Goal: Check status: Check status

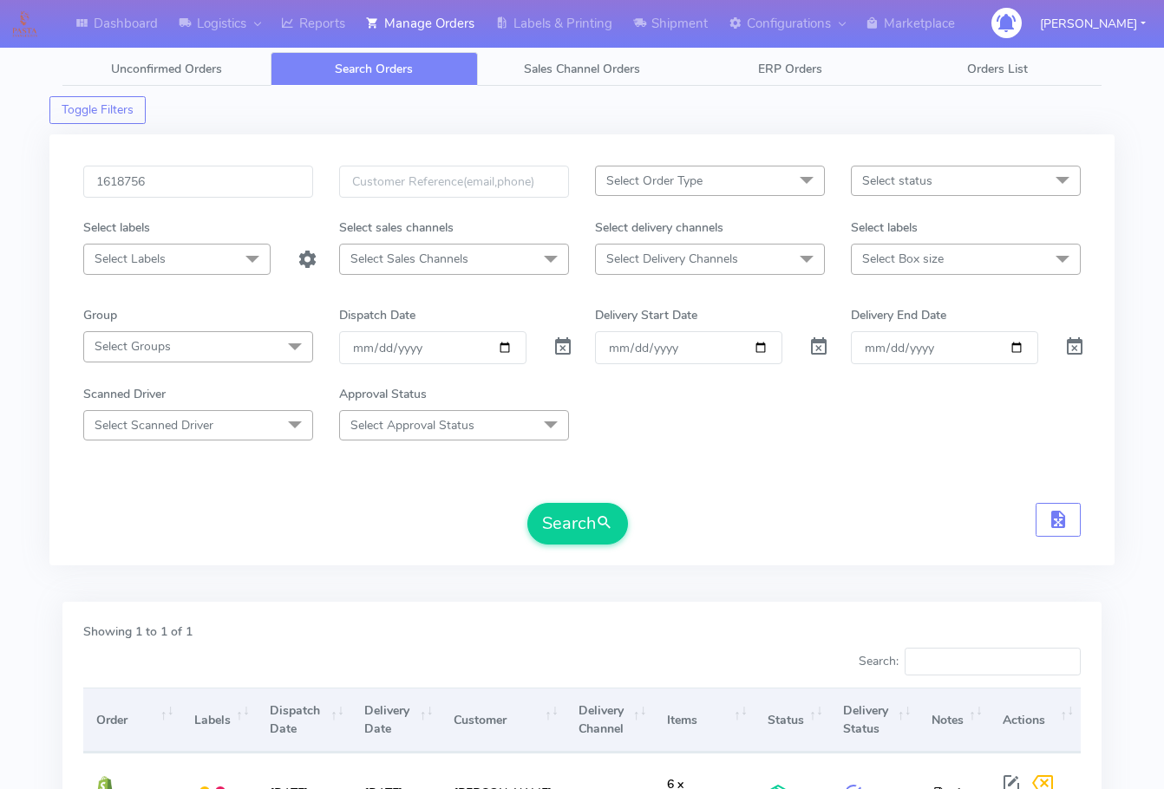
click at [180, 181] on input "1618756" at bounding box center [198, 182] width 230 height 32
type input "1619181"
click at [595, 524] on button "Search" at bounding box center [577, 524] width 101 height 42
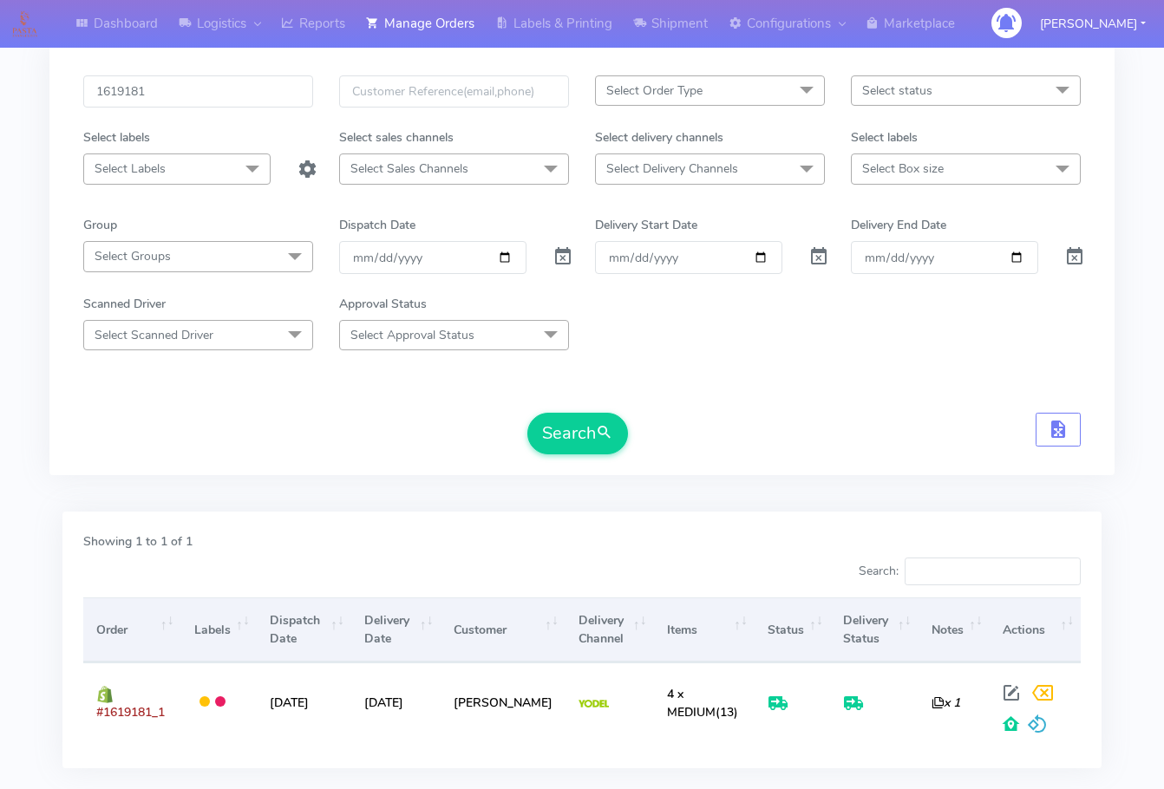
scroll to position [192, 0]
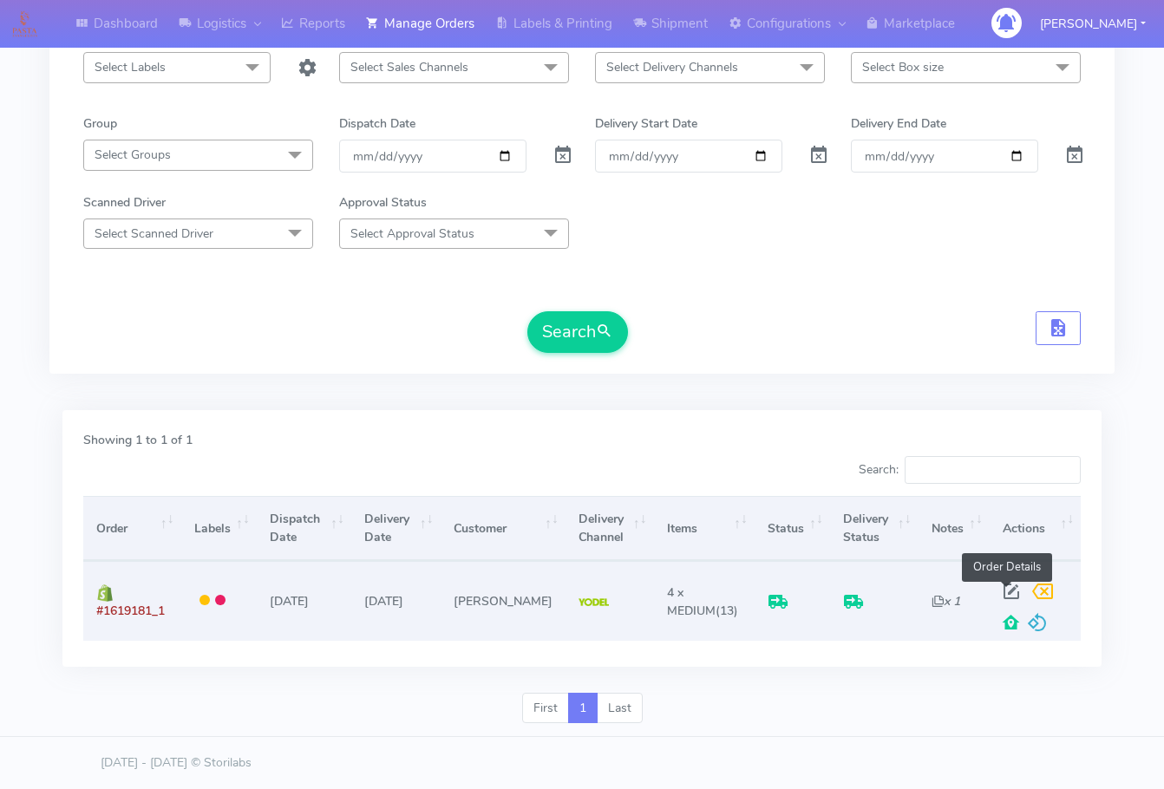
click at [1006, 588] on span at bounding box center [1011, 595] width 31 height 16
select select "5"
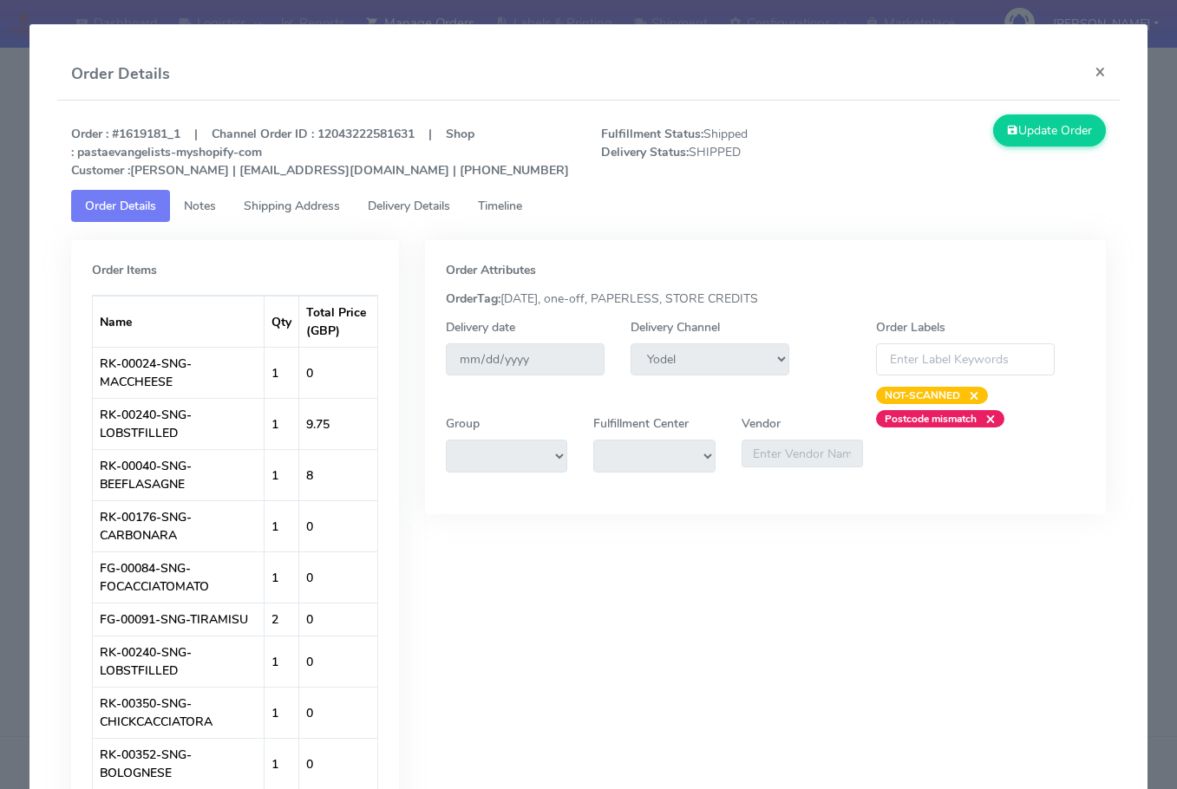
click at [269, 203] on span "Shipping Address" at bounding box center [292, 206] width 96 height 16
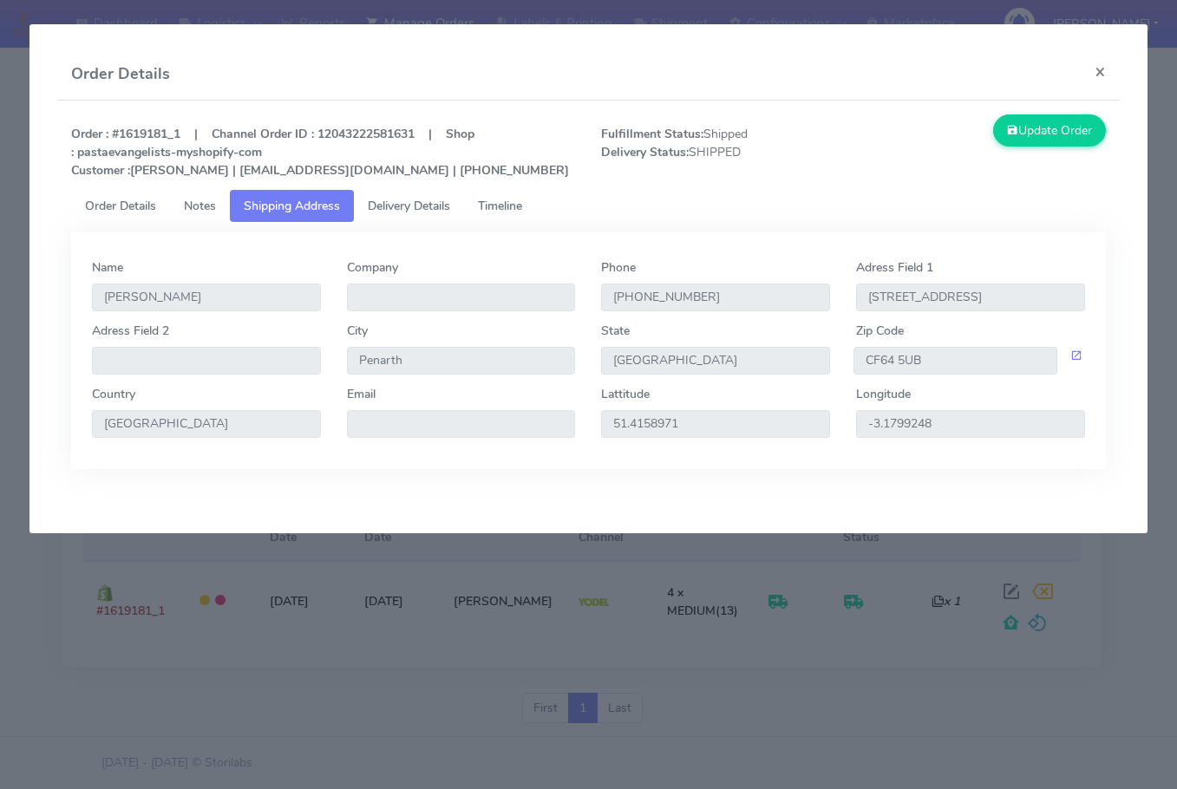
click at [403, 201] on span "Delivery Details" at bounding box center [409, 206] width 82 height 16
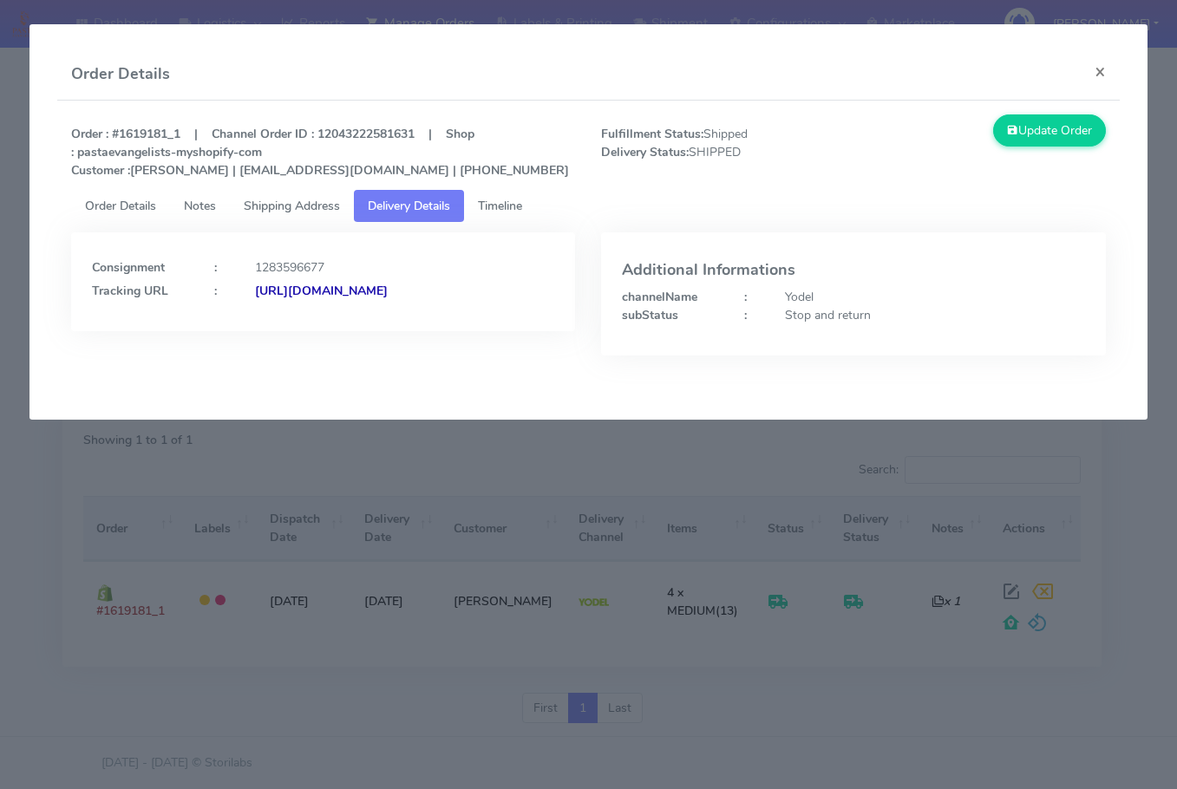
drag, startPoint x: 509, startPoint y: 359, endPoint x: 279, endPoint y: 370, distance: 230.2
click at [279, 370] on div "Consignment : 1283596677 Tracking URL : [URL][DOMAIN_NAME]" at bounding box center [323, 307] width 530 height 149
copy strong "JJD0002249960892708"
click at [1109, 68] on button "×" at bounding box center [1100, 72] width 39 height 46
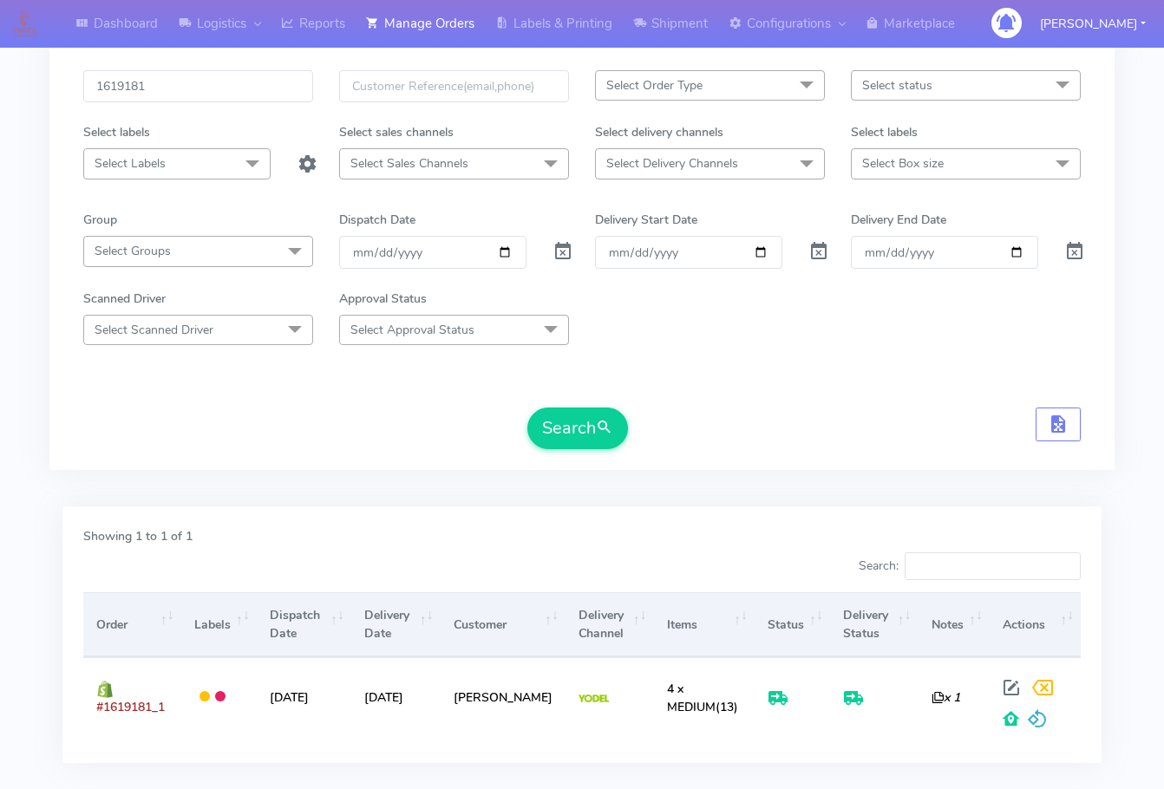
scroll to position [0, 0]
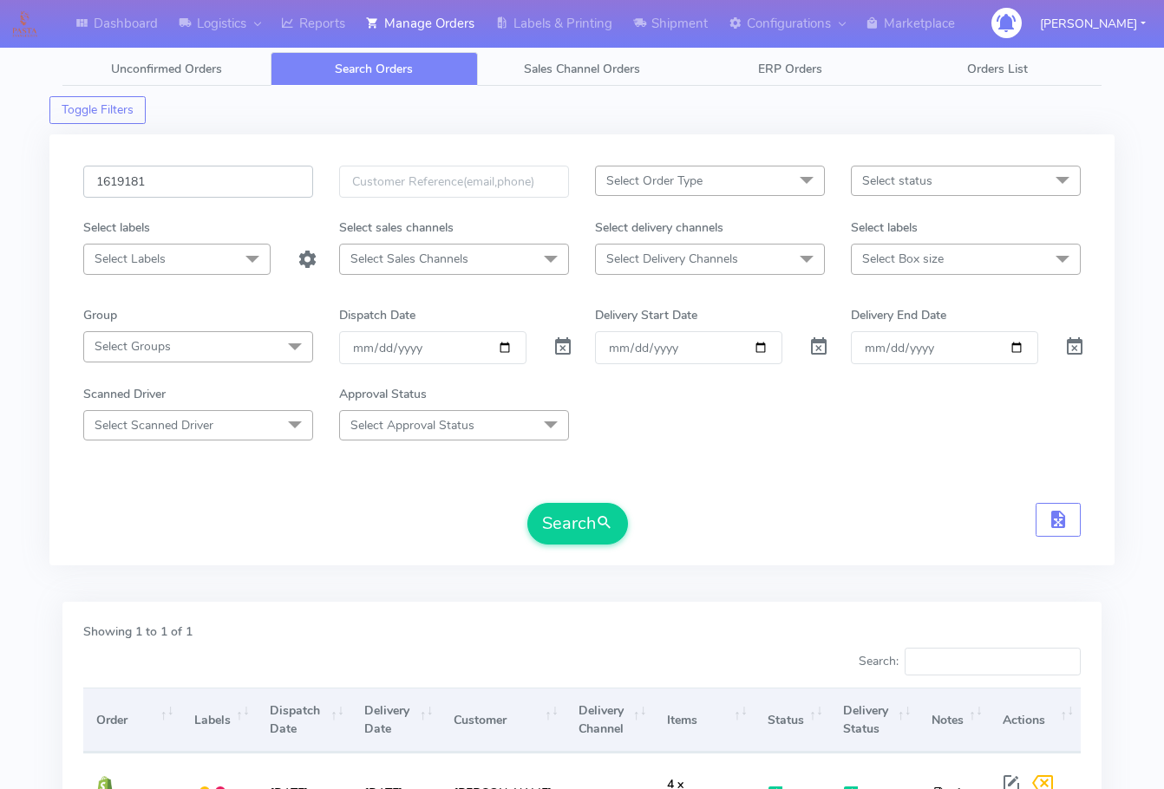
click at [206, 185] on input "1619181" at bounding box center [198, 182] width 230 height 32
paste input "806"
type input "1619806"
click at [572, 543] on button "Search" at bounding box center [577, 524] width 101 height 42
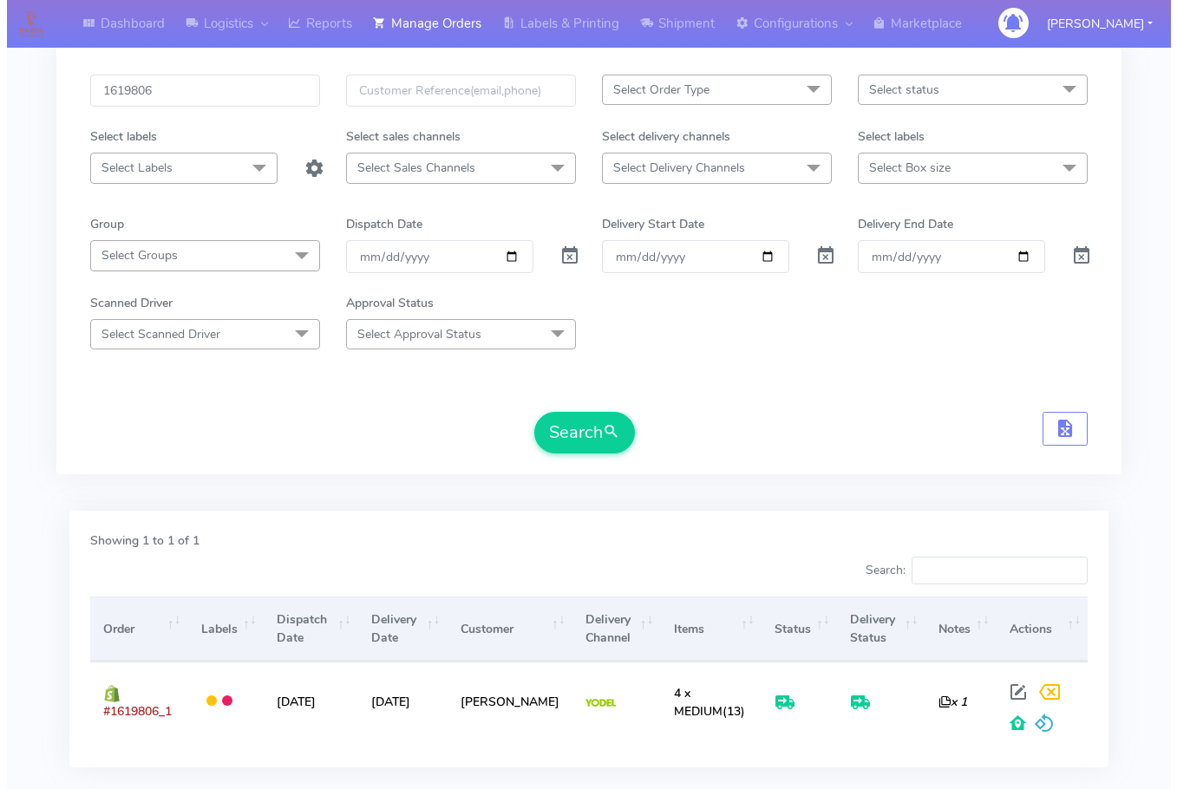
scroll to position [192, 0]
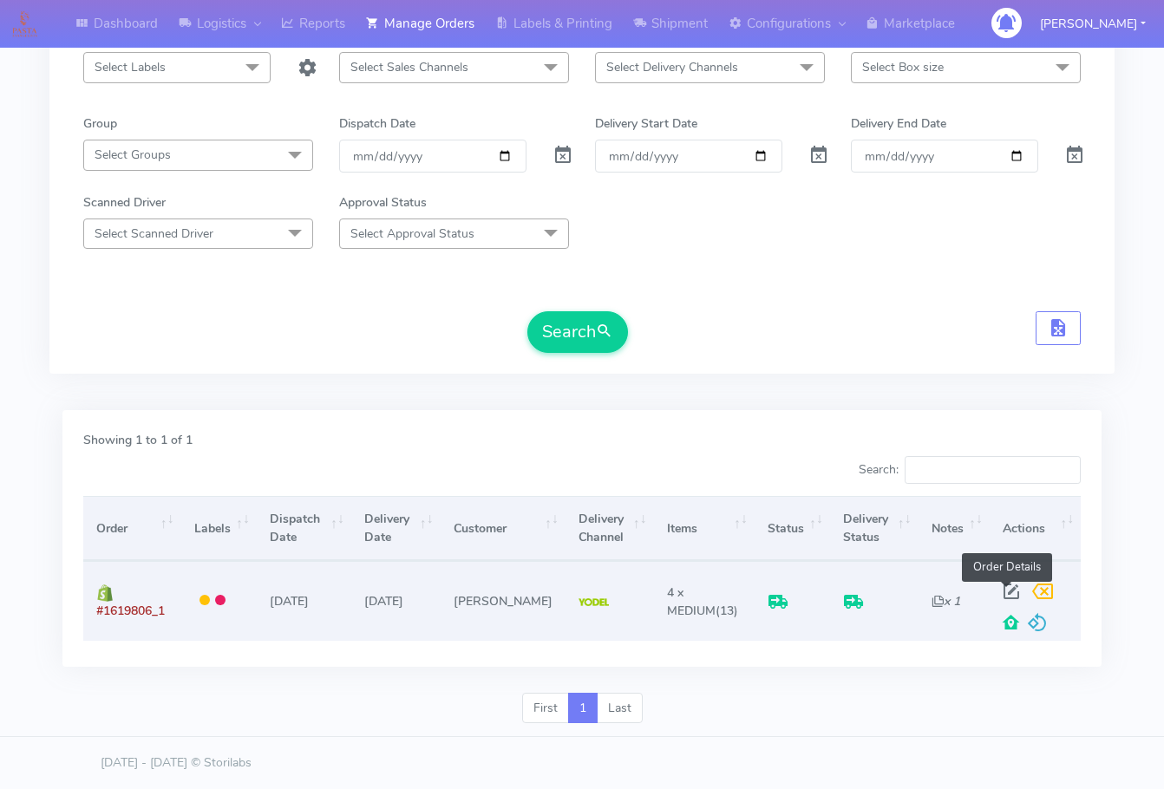
click at [1013, 588] on span at bounding box center [1011, 595] width 31 height 16
select select "5"
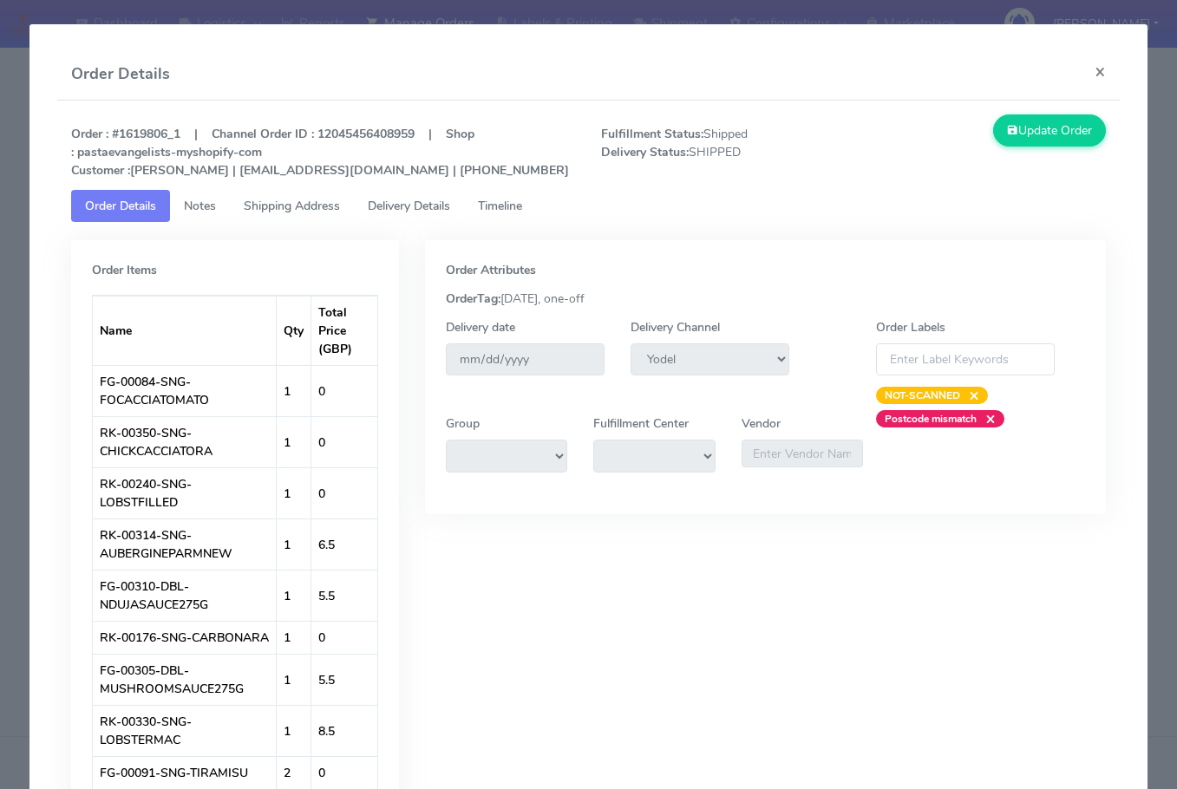
click at [277, 207] on span "Shipping Address" at bounding box center [292, 206] width 96 height 16
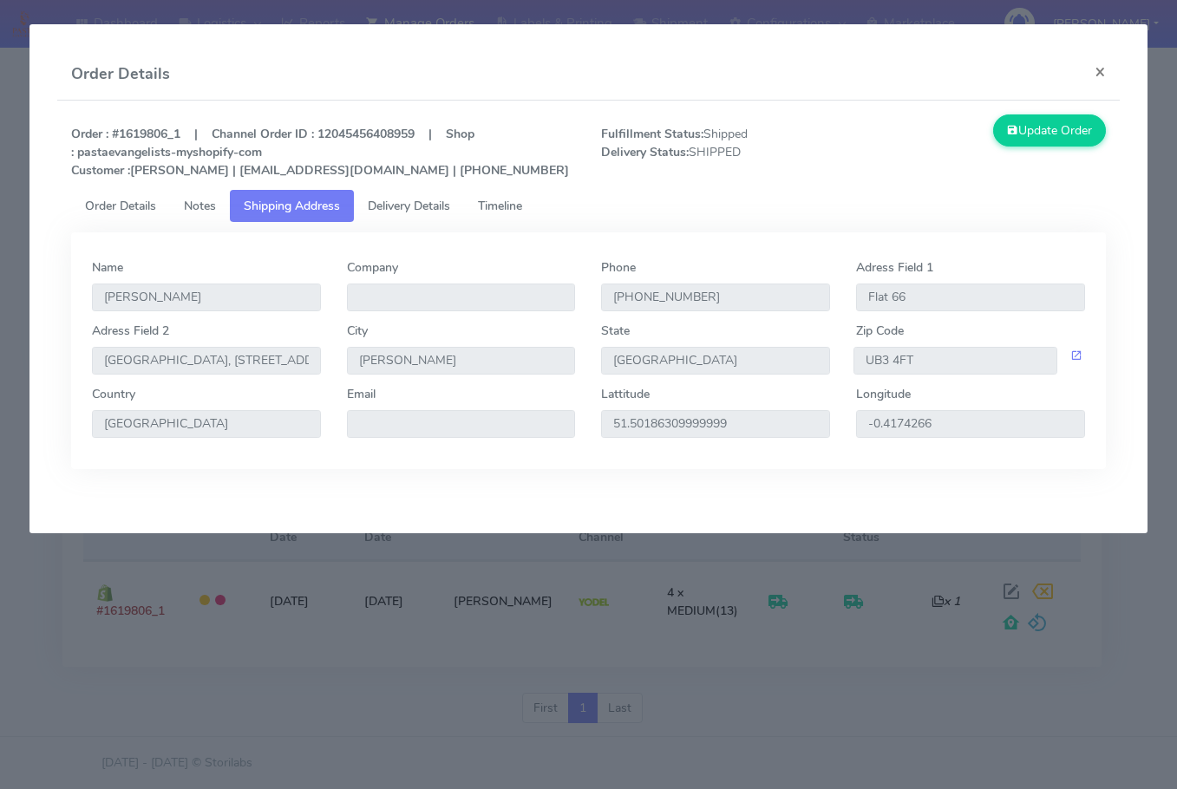
click at [405, 206] on span "Delivery Details" at bounding box center [409, 206] width 82 height 16
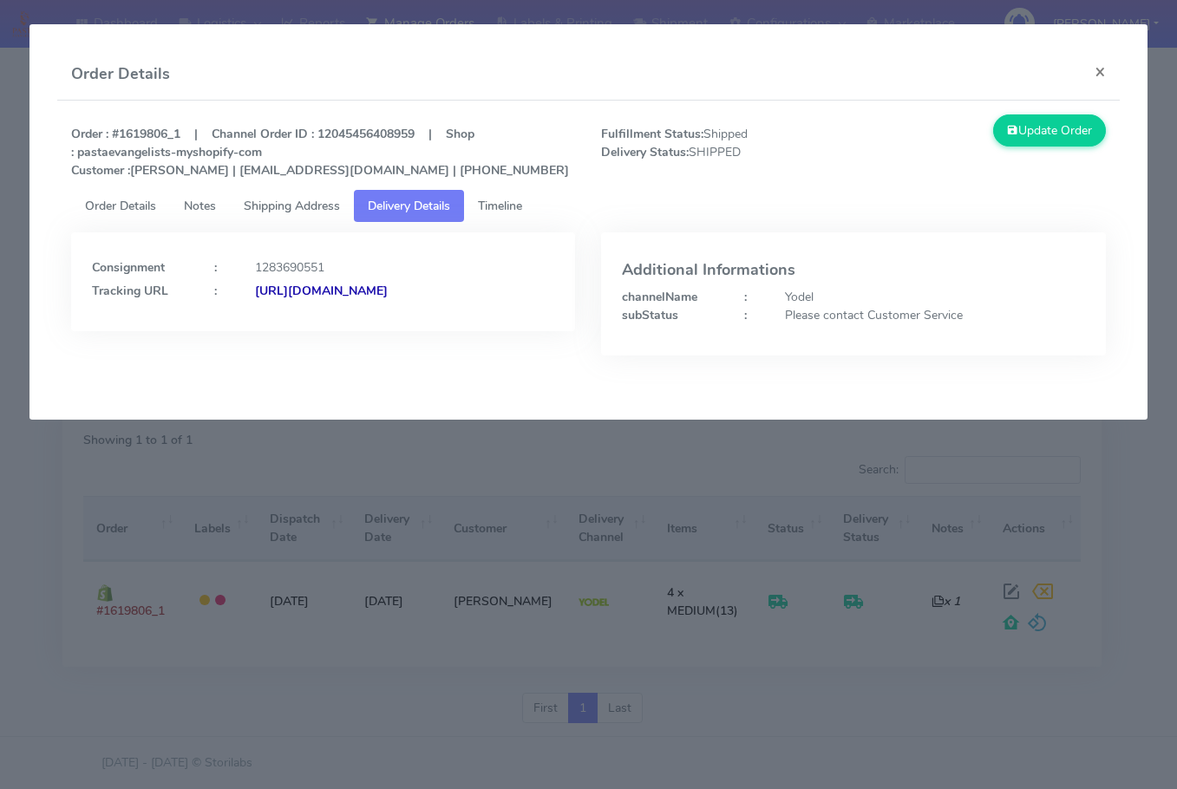
drag, startPoint x: 485, startPoint y: 337, endPoint x: 281, endPoint y: 372, distance: 206.8
click at [281, 372] on div "Consignment : 1283690551 Tracking URL : [URL][DOMAIN_NAME]" at bounding box center [323, 307] width 530 height 149
copy strong "JJD0002249960893005"
click at [1109, 72] on button "×" at bounding box center [1100, 72] width 39 height 46
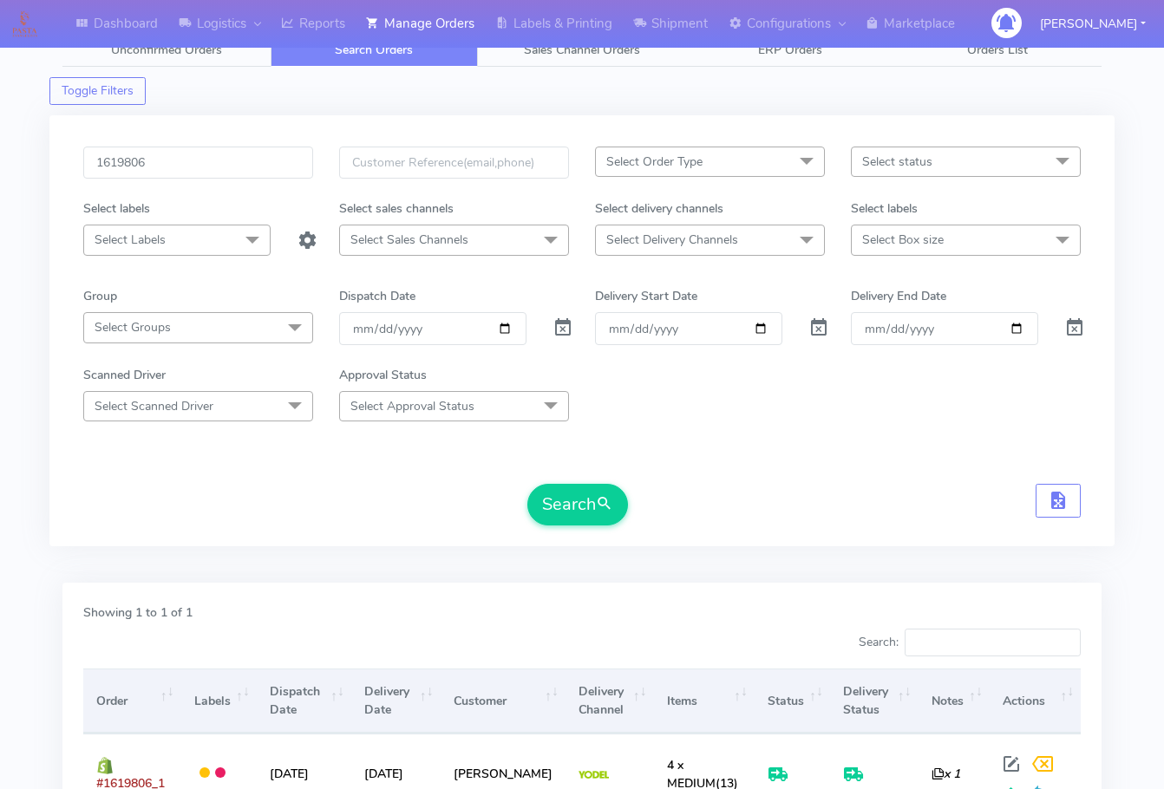
scroll to position [0, 0]
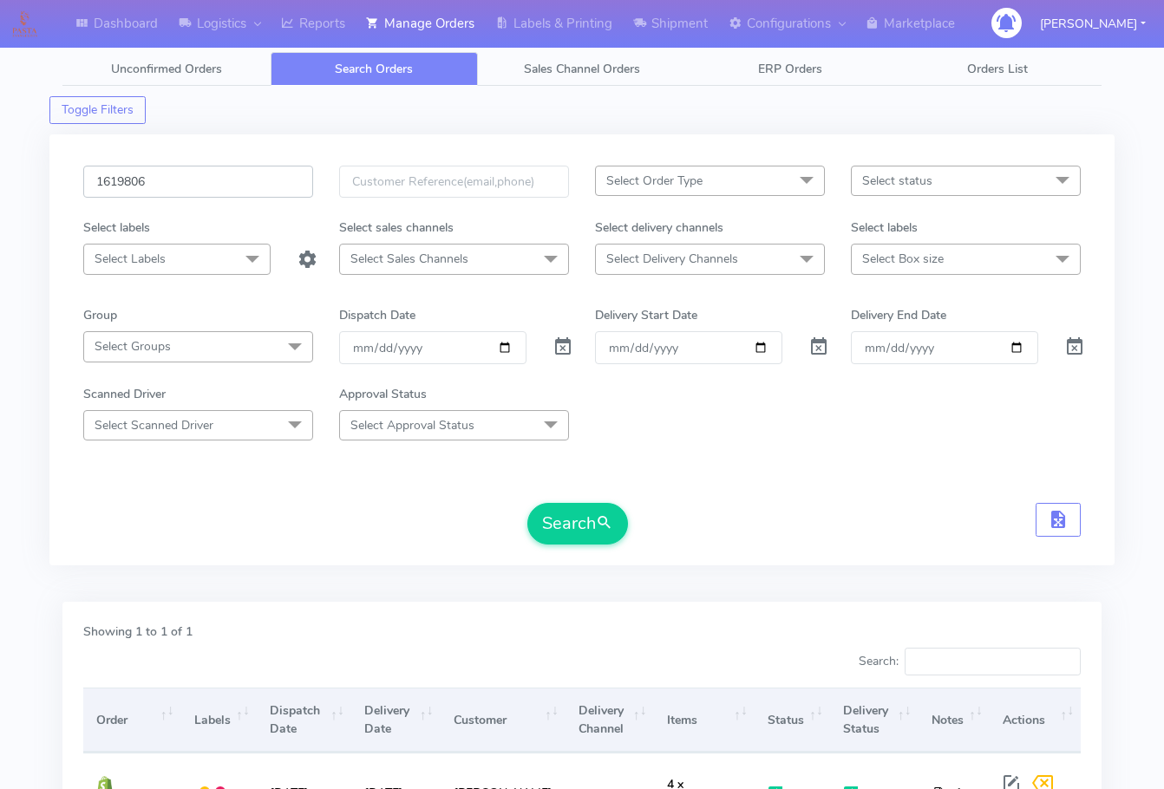
click at [203, 176] on input "1619806" at bounding box center [198, 182] width 230 height 32
paste input "24499"
type input "1624499"
click at [587, 525] on button "Search" at bounding box center [577, 524] width 101 height 42
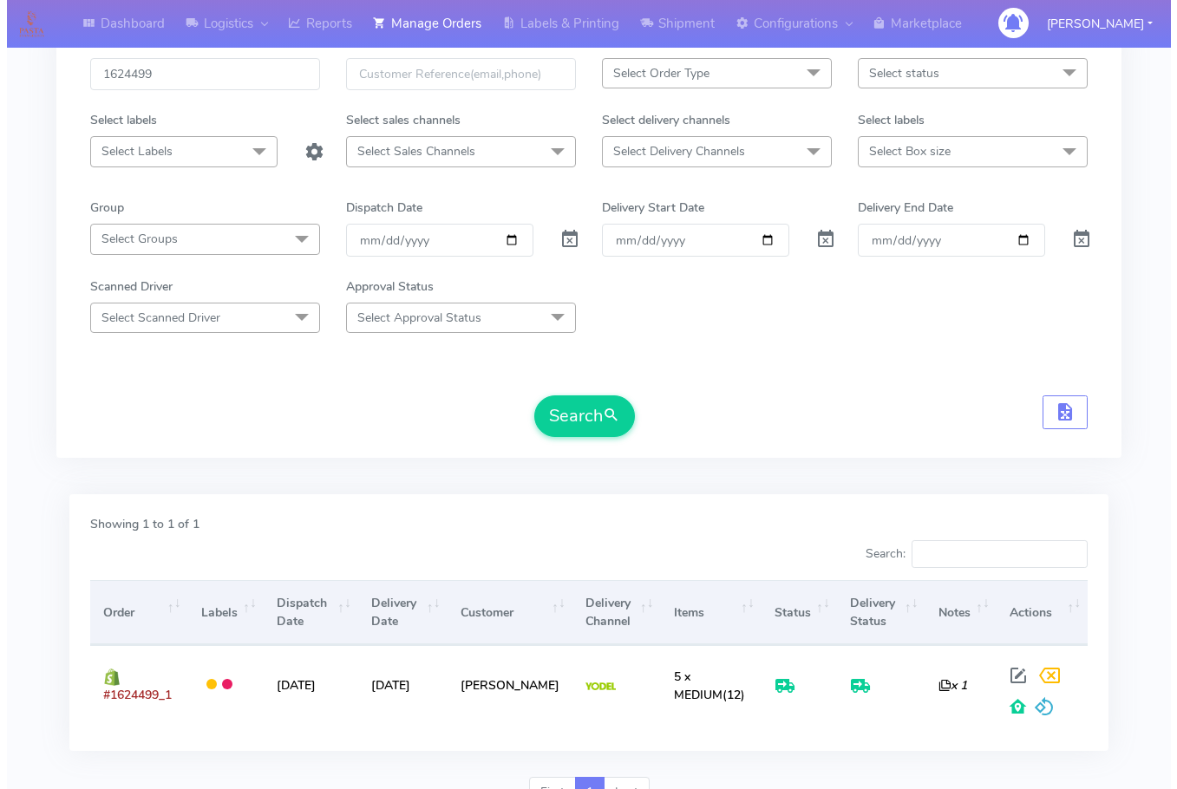
scroll to position [192, 0]
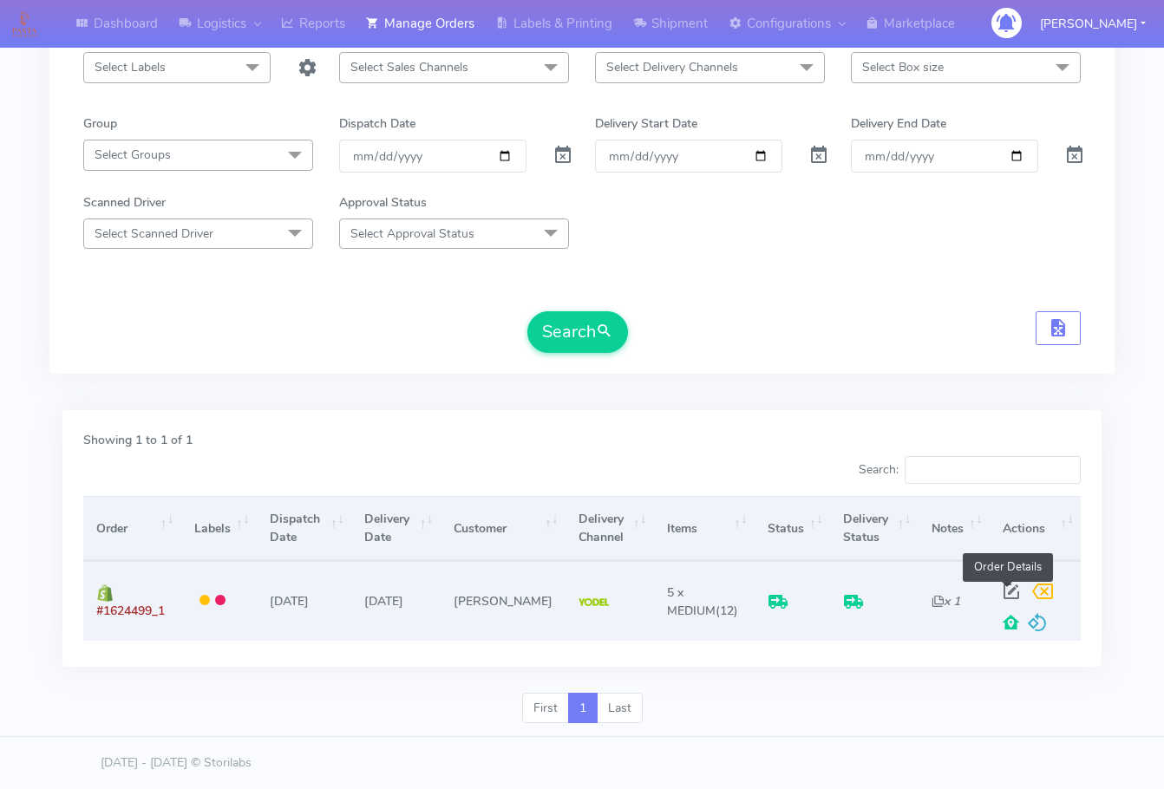
click at [1014, 587] on span at bounding box center [1011, 595] width 31 height 16
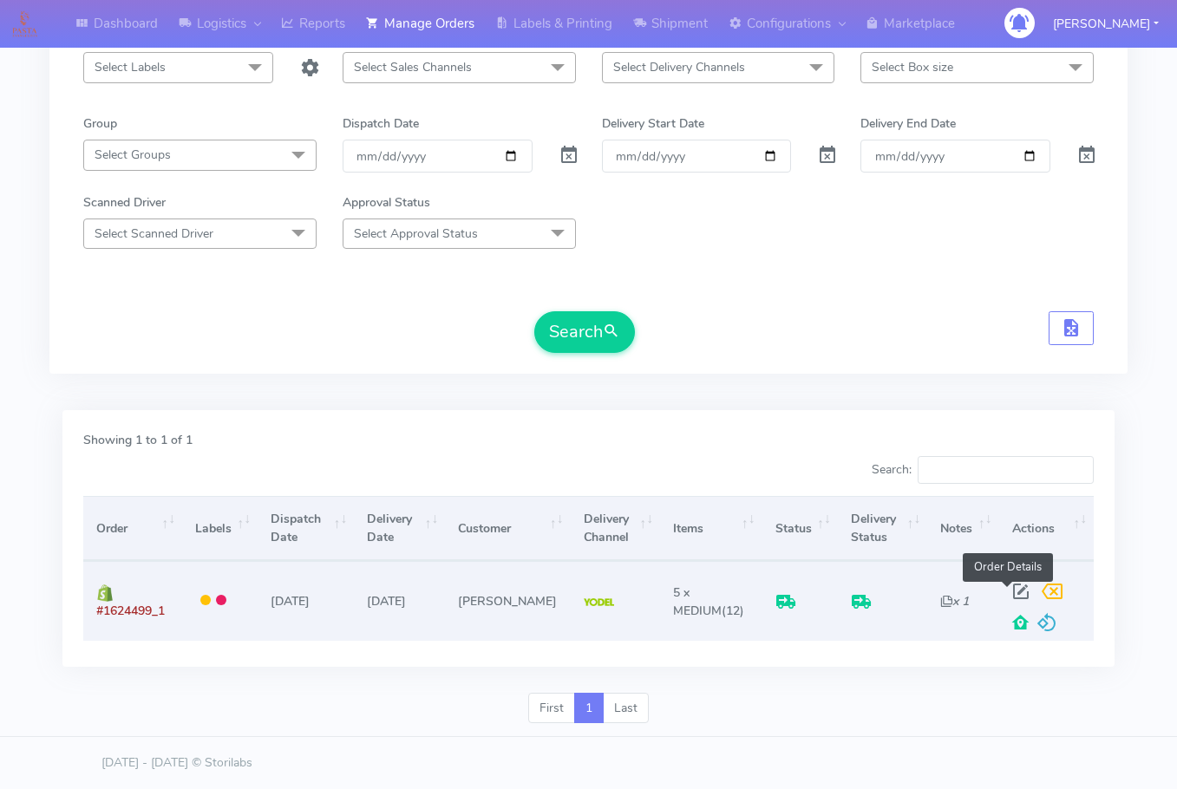
select select "5"
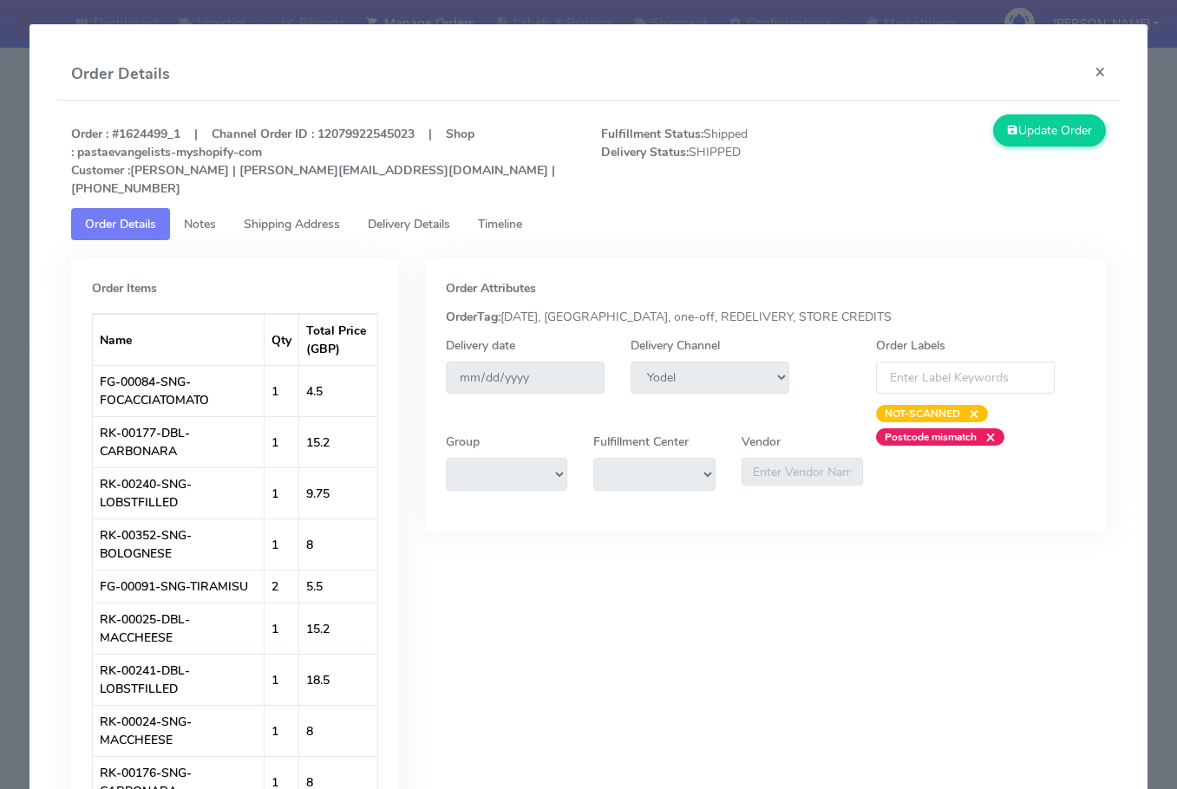
click at [298, 216] on span "Shipping Address" at bounding box center [292, 224] width 96 height 16
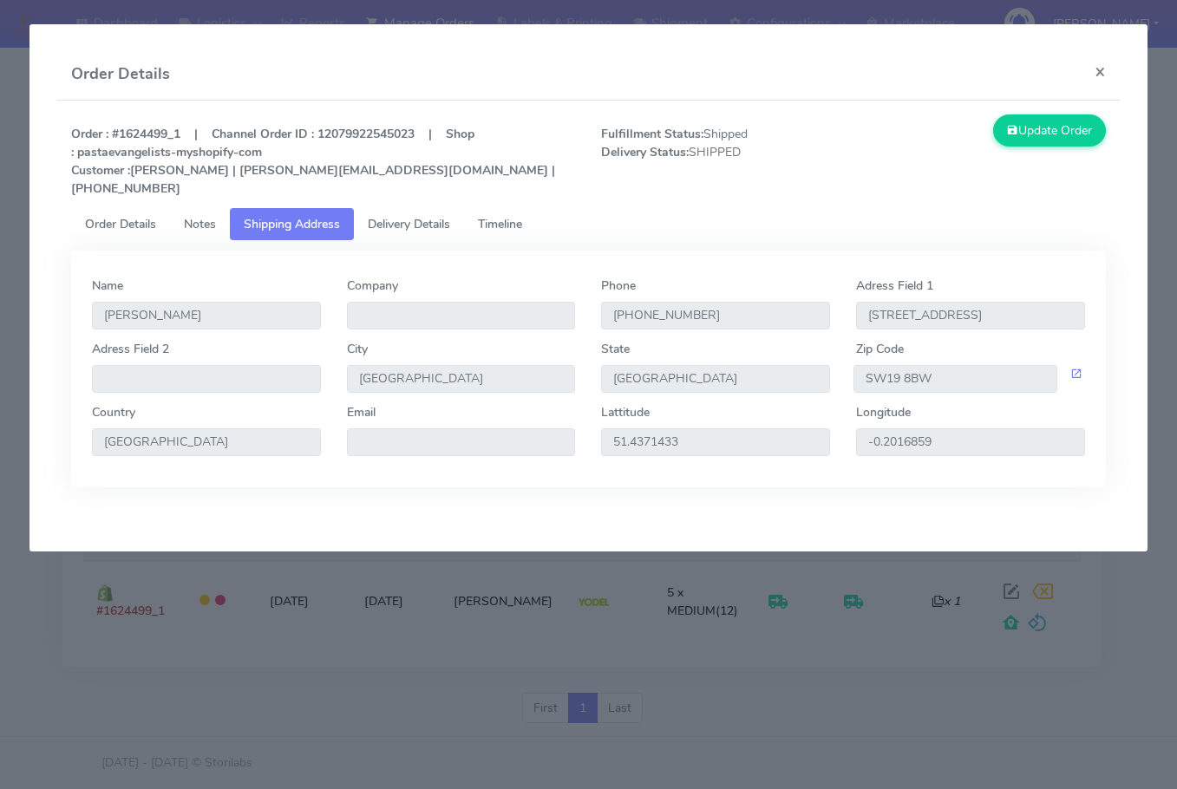
click at [409, 216] on span "Delivery Details" at bounding box center [409, 224] width 82 height 16
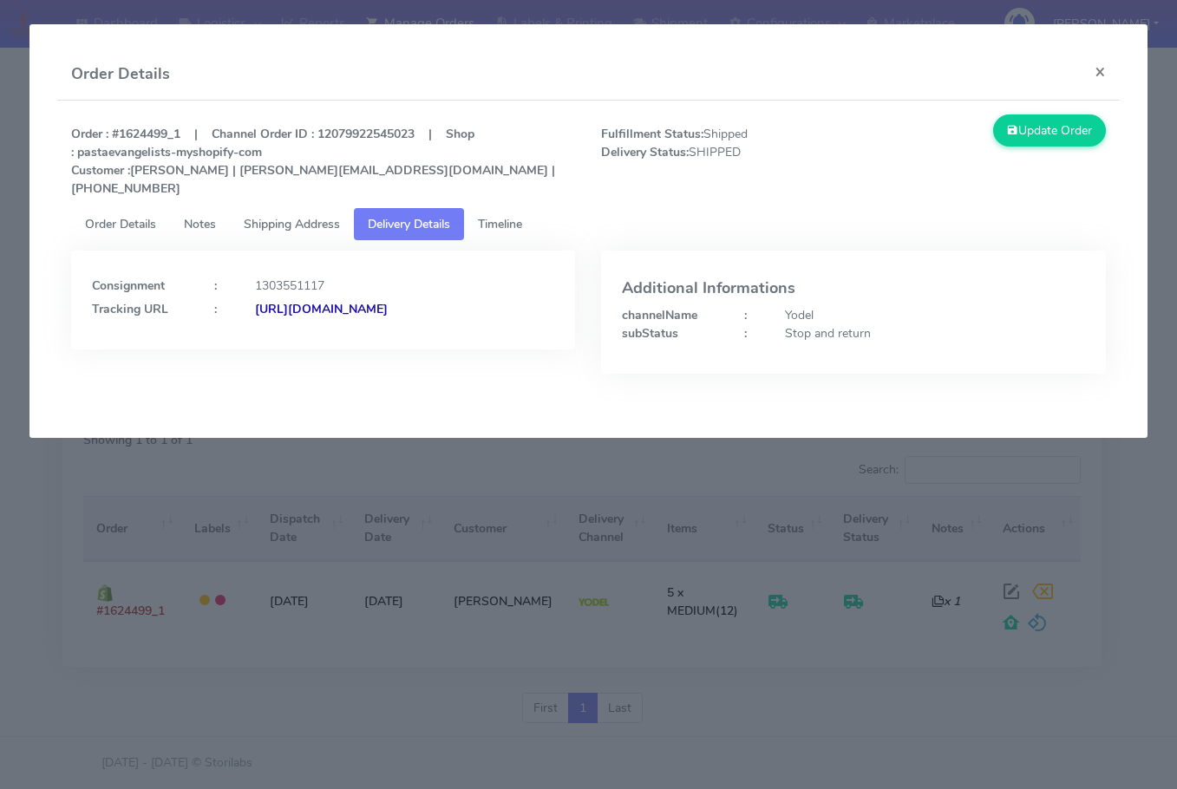
drag, startPoint x: 475, startPoint y: 346, endPoint x: 280, endPoint y: 356, distance: 195.4
click at [280, 356] on div "Consignment : 1303551117 Tracking URL : [URL][DOMAIN_NAME]" at bounding box center [323, 325] width 530 height 149
copy strong "JJD0002249960899128"
